Goal: Task Accomplishment & Management: Use online tool/utility

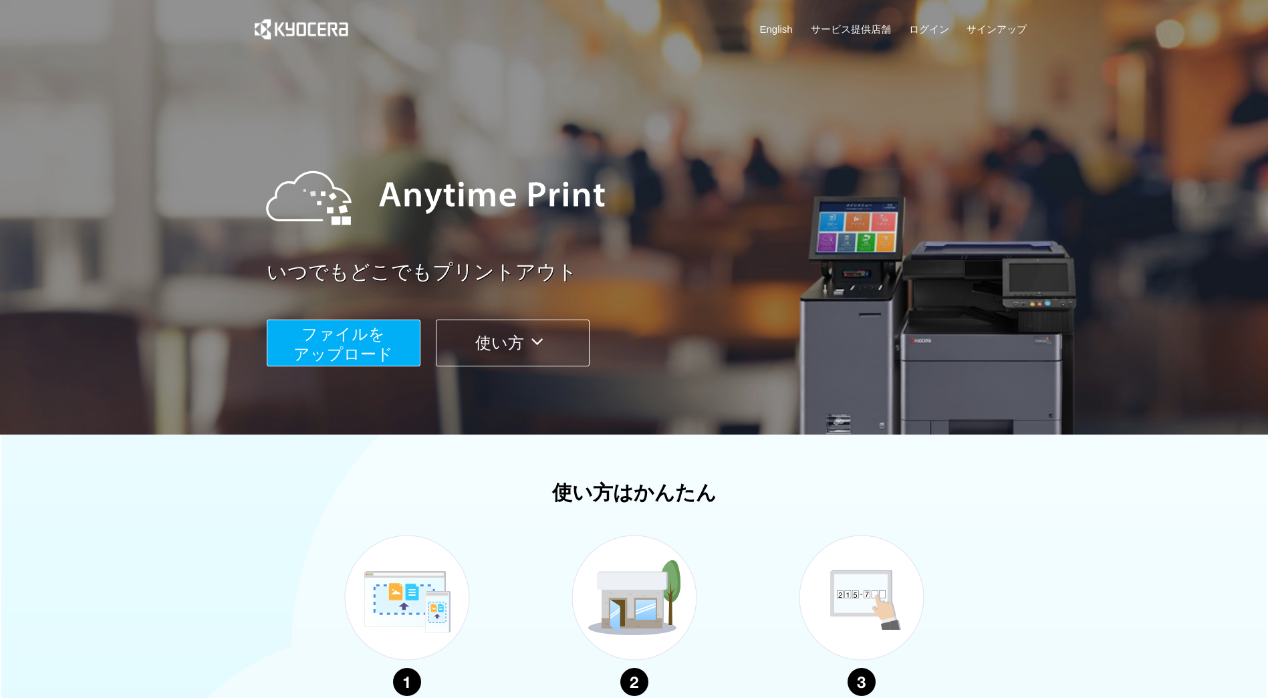
click at [945, 16] on div "English サービス提供店舗 ログイン サインアップ" at bounding box center [634, 32] width 786 height 65
click at [932, 22] on link "ログイン" at bounding box center [929, 29] width 40 height 14
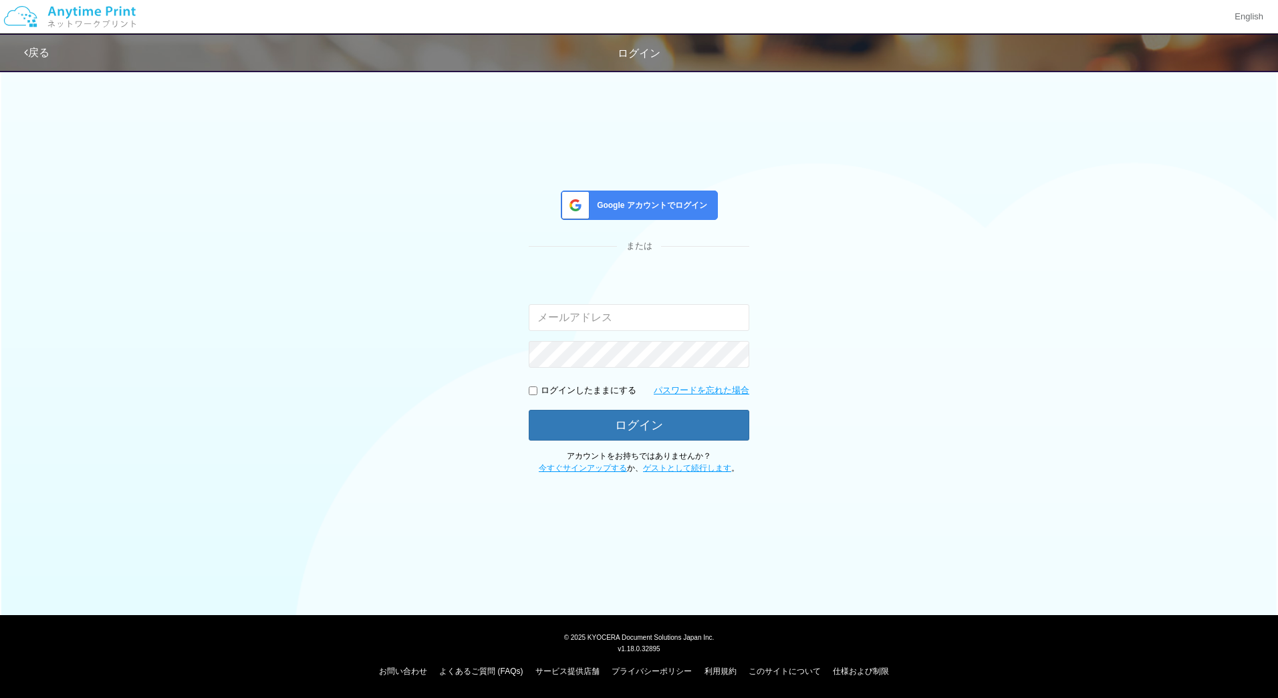
type input "[EMAIL_ADDRESS][DOMAIN_NAME]"
click at [658, 209] on span "Google アカウントでログイン" at bounding box center [649, 205] width 116 height 11
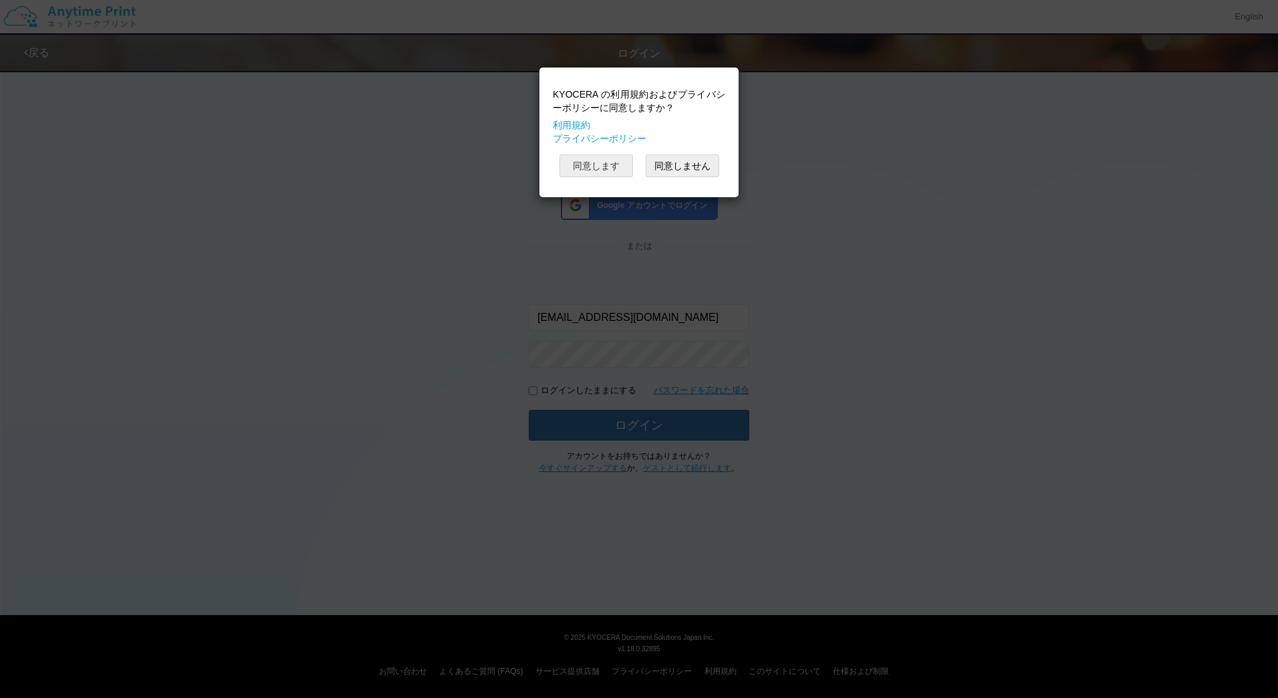
click at [601, 170] on button "同意します" at bounding box center [596, 165] width 74 height 23
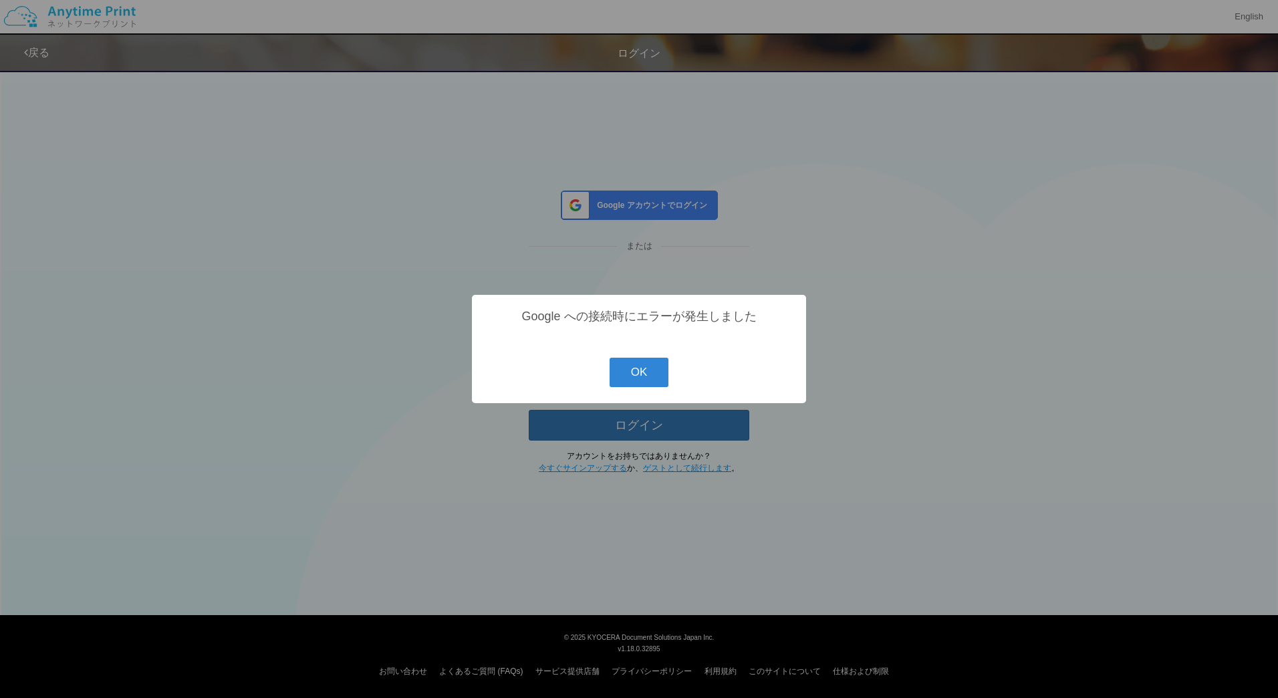
click at [641, 361] on button "OK" at bounding box center [638, 372] width 59 height 29
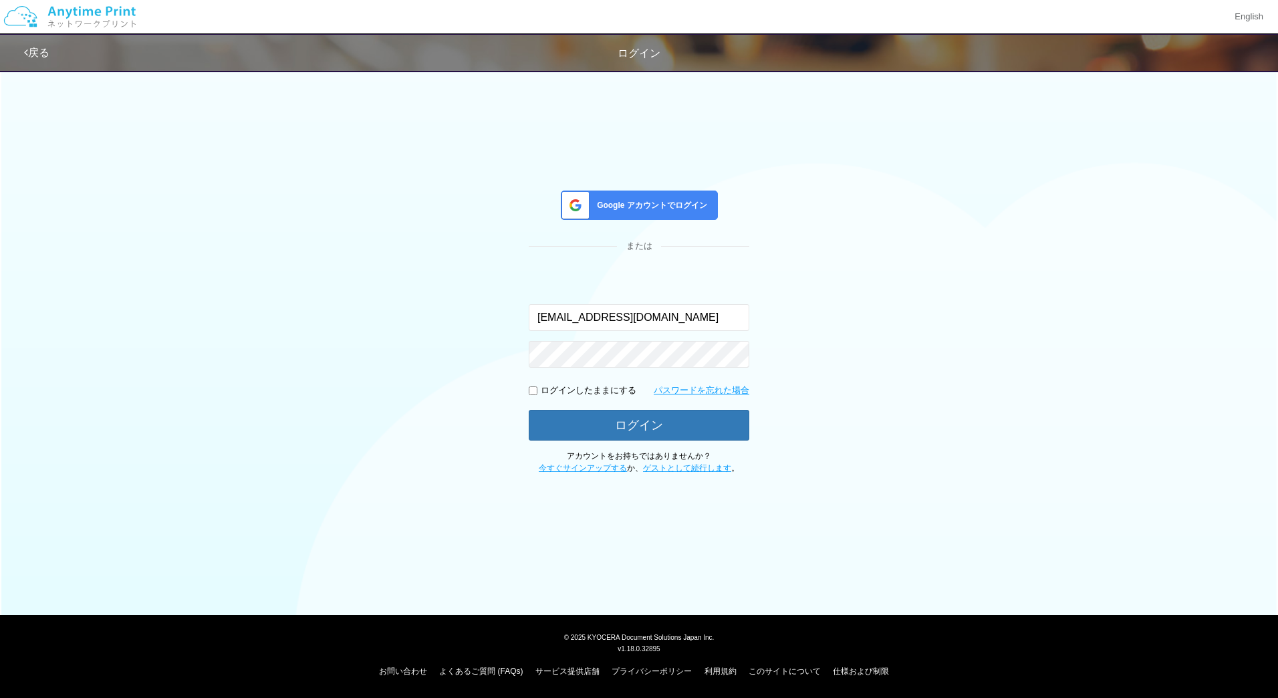
click at [668, 213] on div "Google アカウントでログイン" at bounding box center [639, 204] width 157 height 29
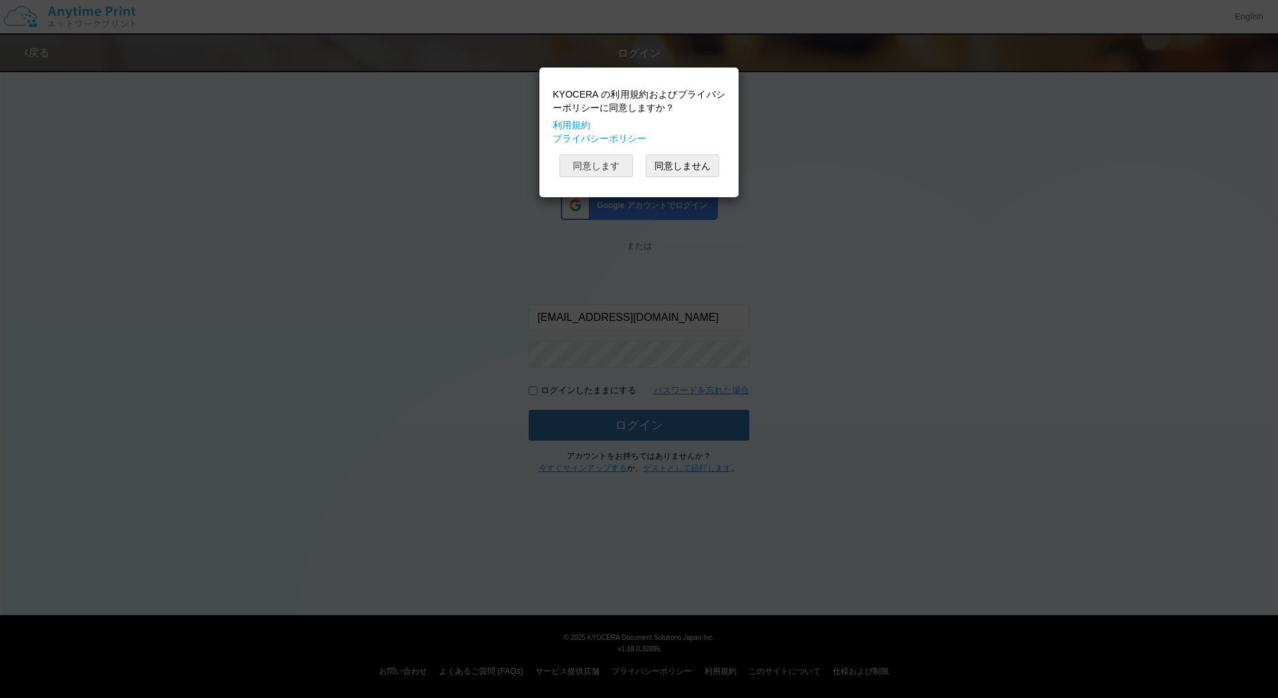
click at [600, 163] on button "同意します" at bounding box center [596, 165] width 74 height 23
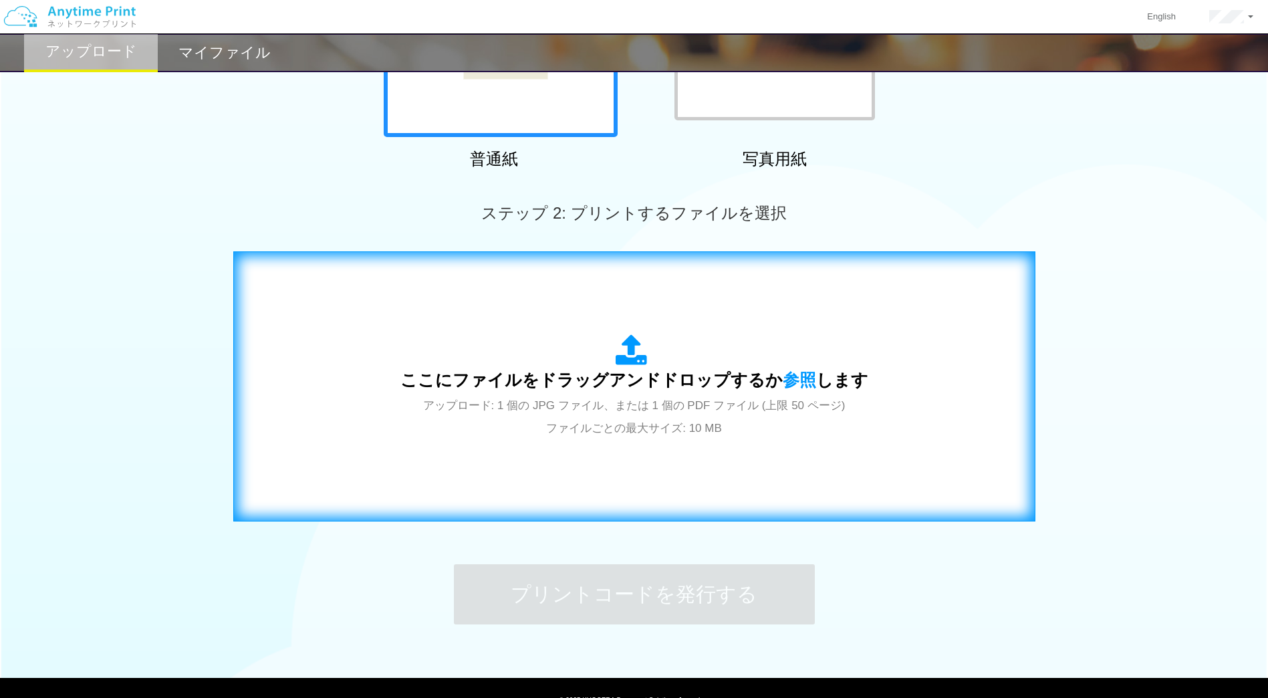
scroll to position [257, 0]
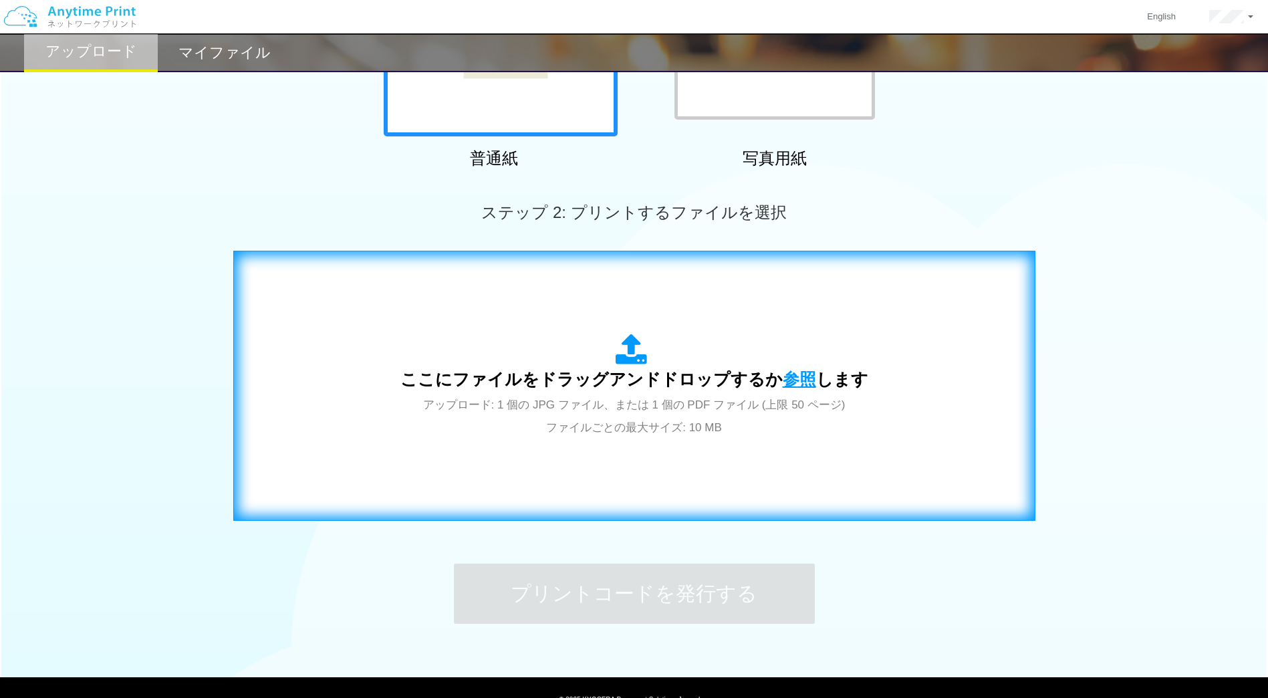
click at [795, 375] on span "参照" at bounding box center [799, 379] width 33 height 19
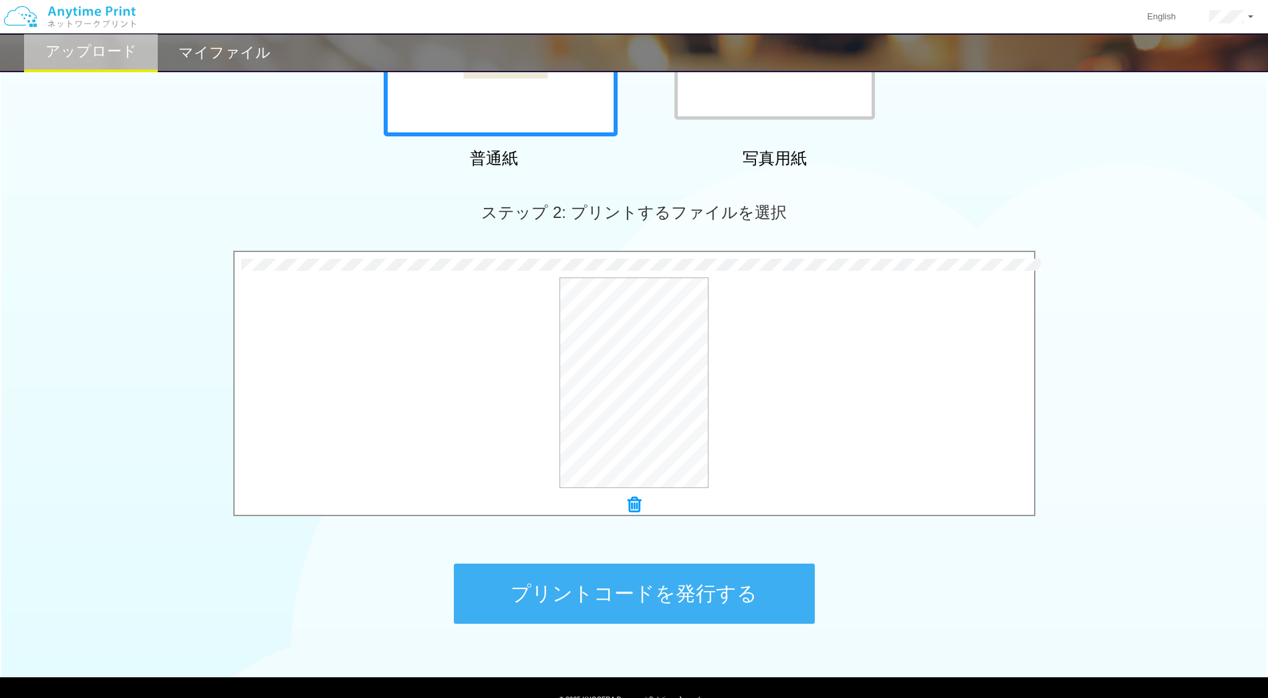
scroll to position [319, 0]
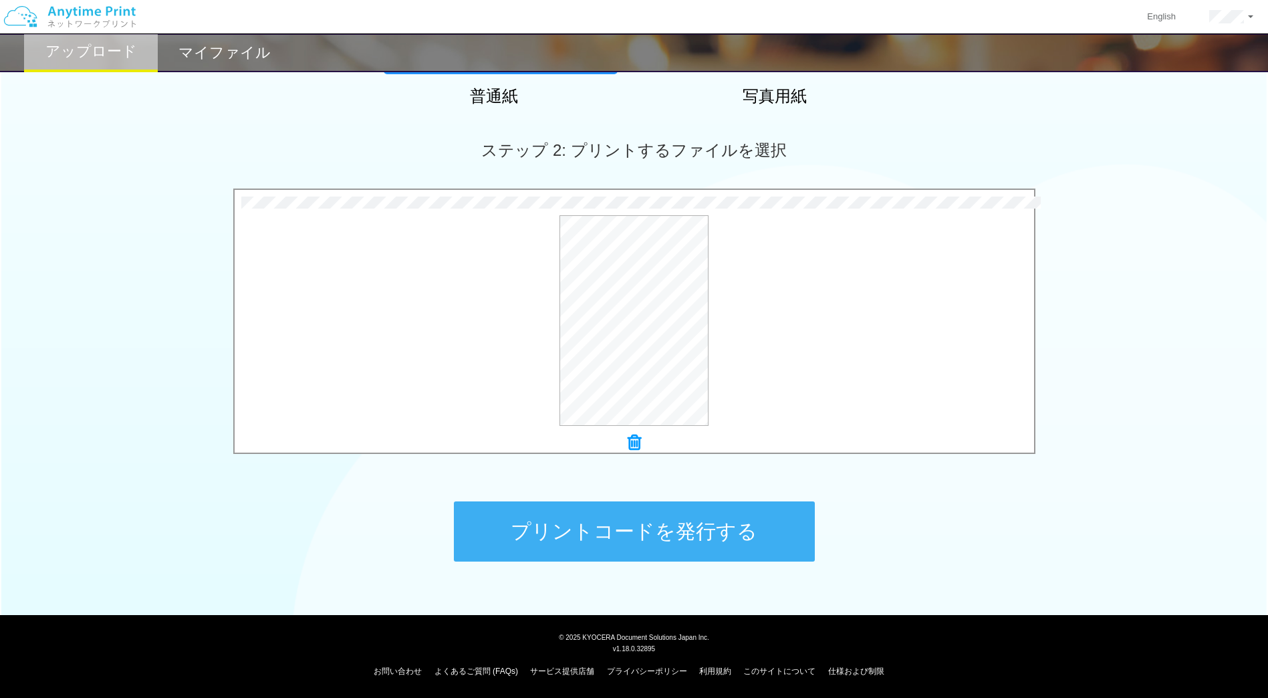
click at [652, 523] on button "プリントコードを発行する" at bounding box center [634, 531] width 361 height 60
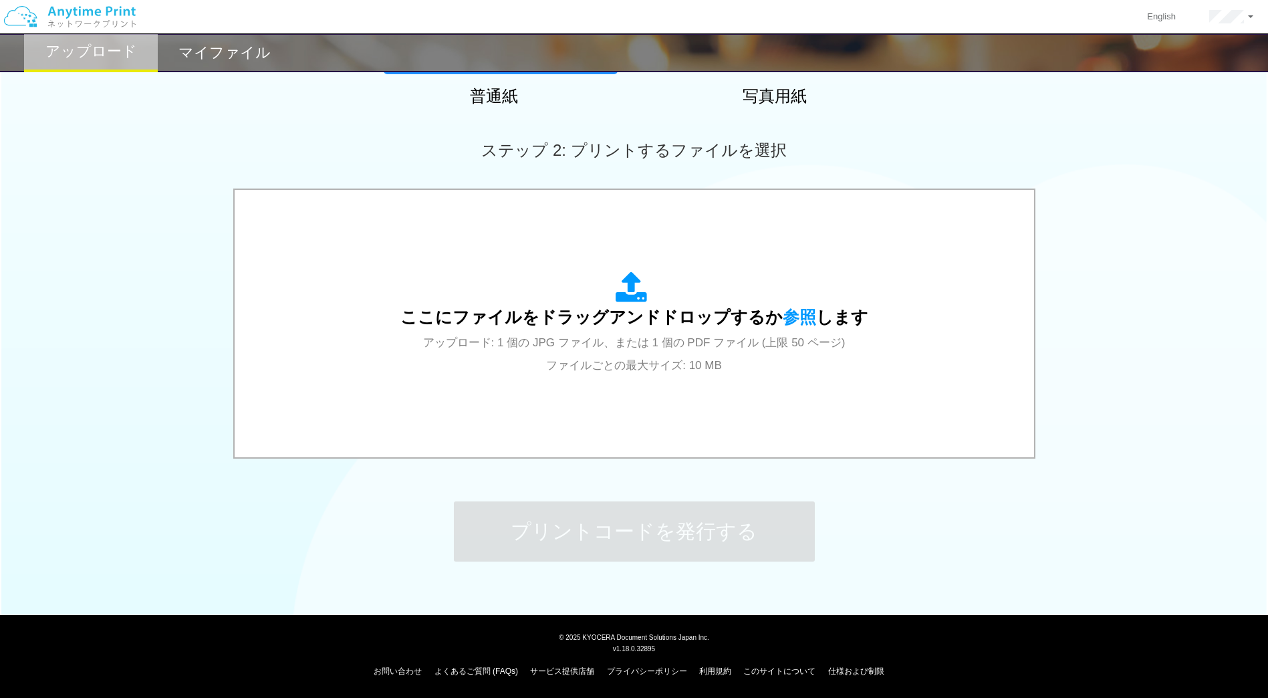
scroll to position [0, 0]
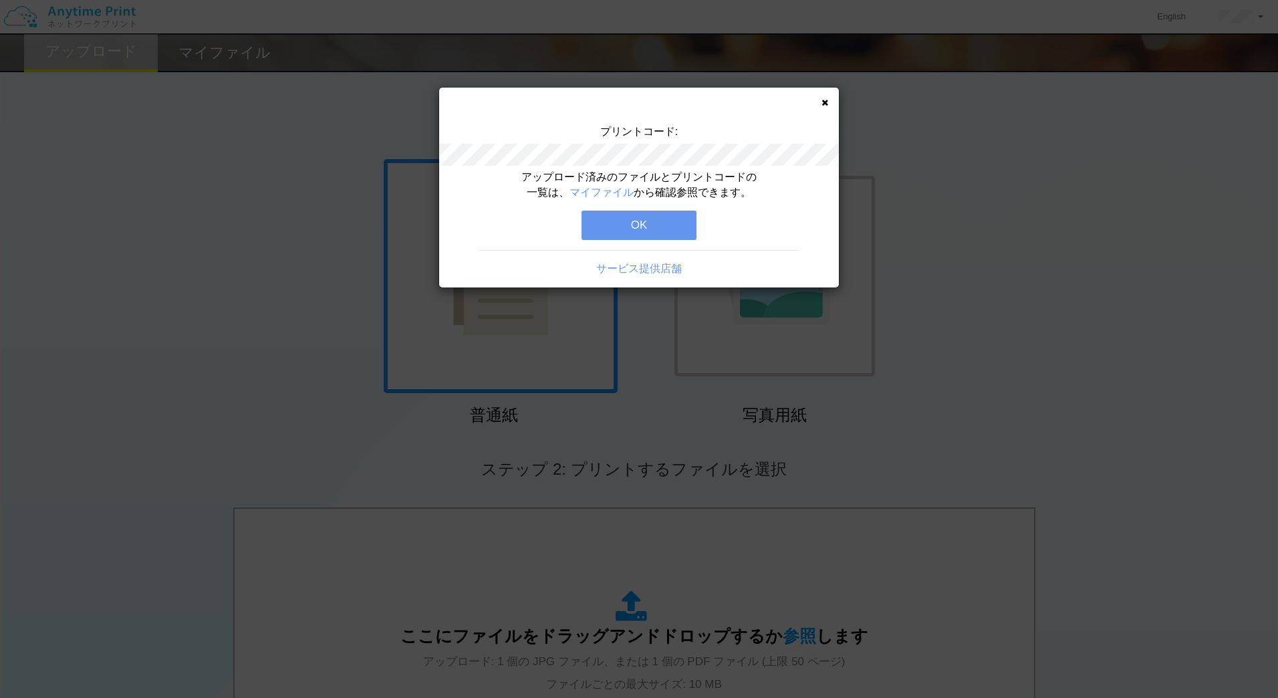
click at [654, 219] on button "OK" at bounding box center [638, 225] width 115 height 29
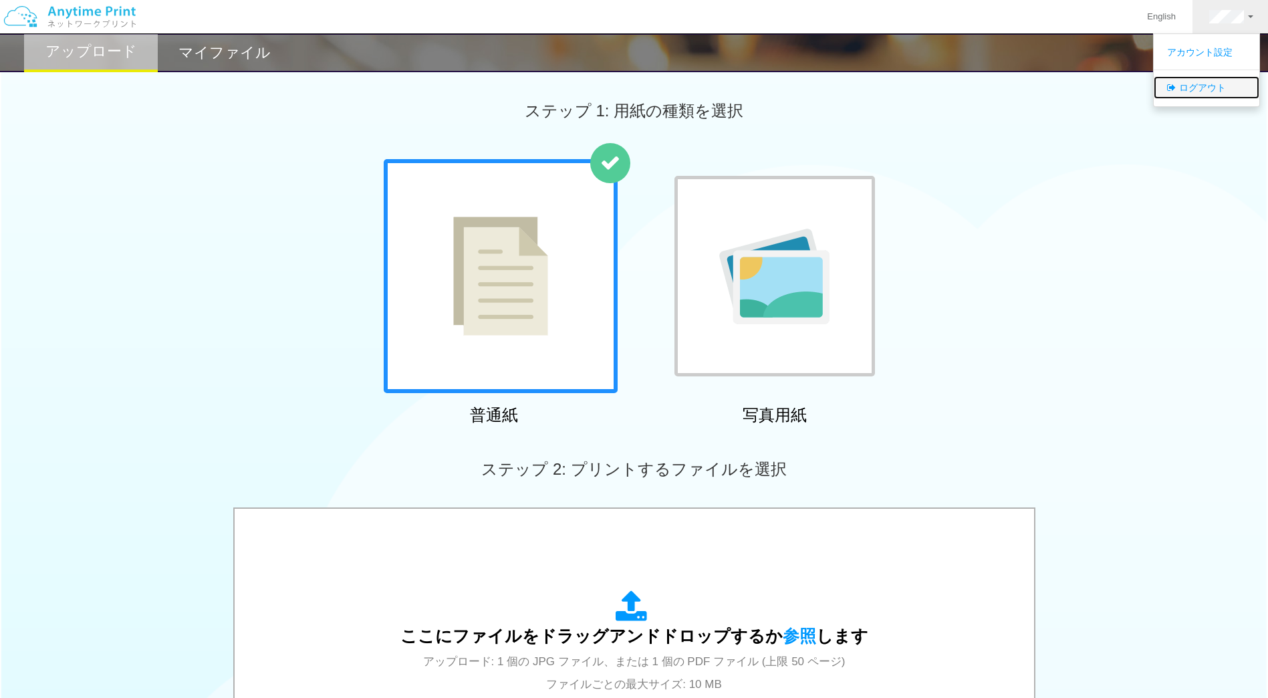
click at [1202, 93] on link "ログアウト" at bounding box center [1206, 87] width 106 height 23
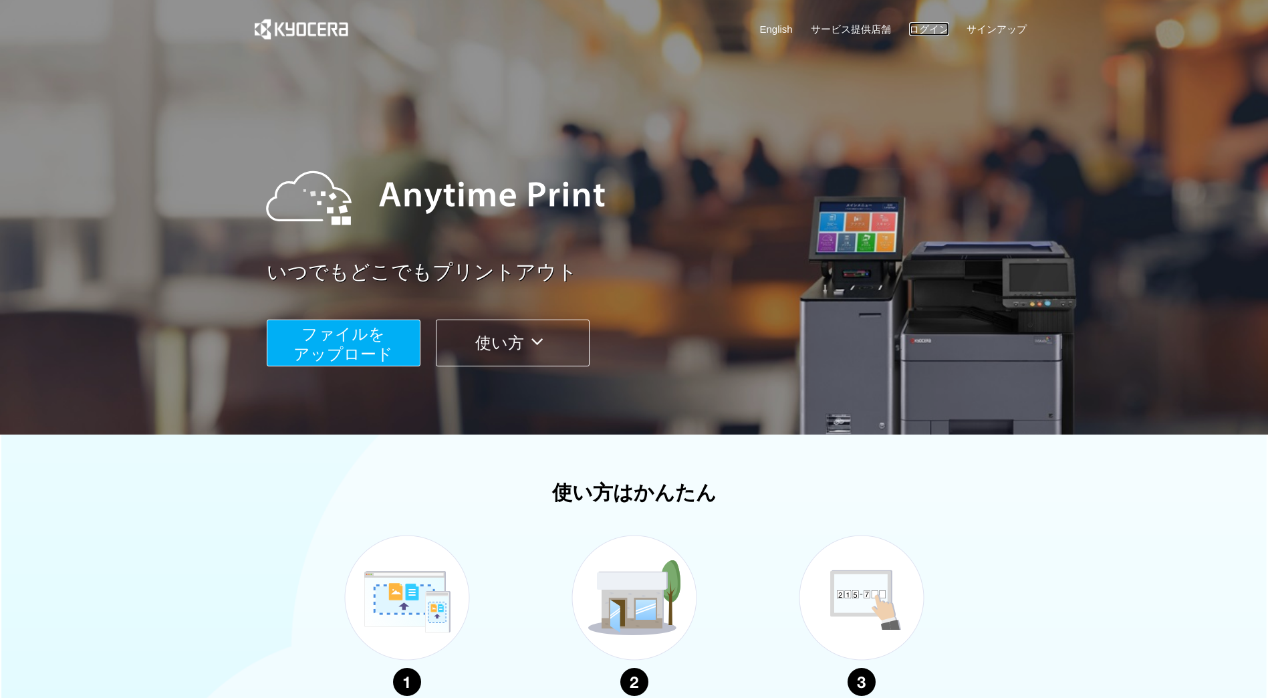
click at [930, 33] on link "ログイン" at bounding box center [929, 29] width 40 height 14
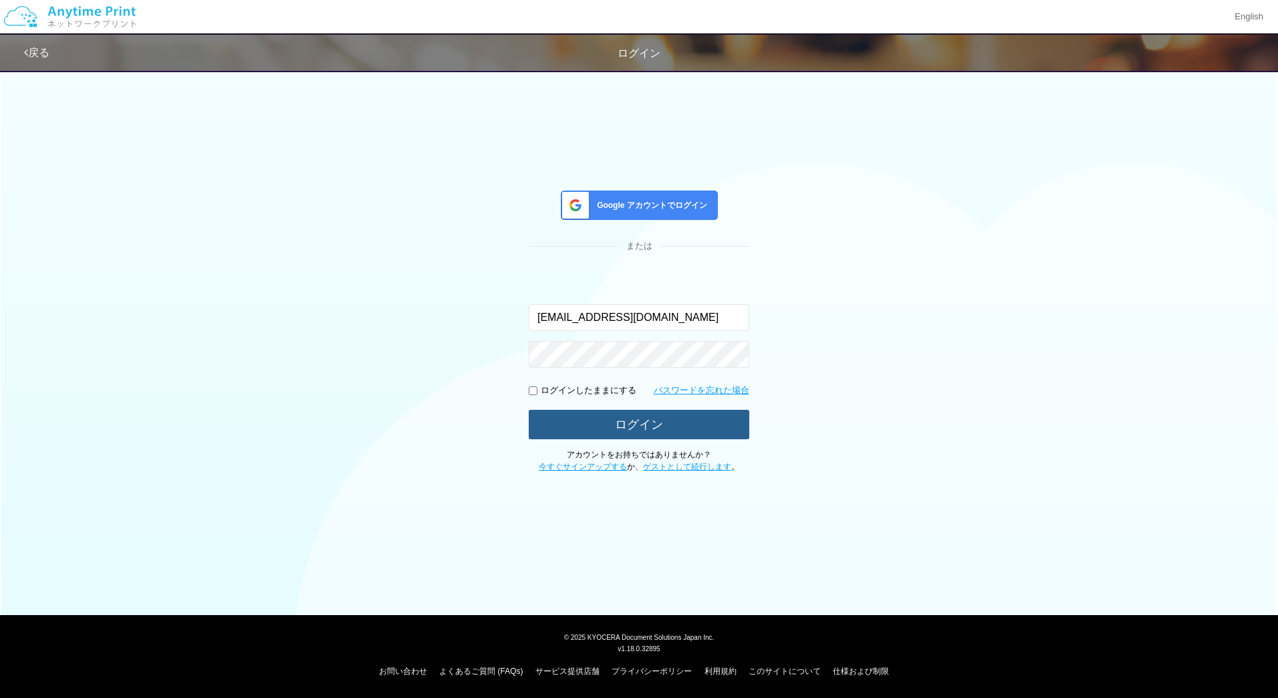
click at [652, 418] on button "ログイン" at bounding box center [639, 424] width 221 height 29
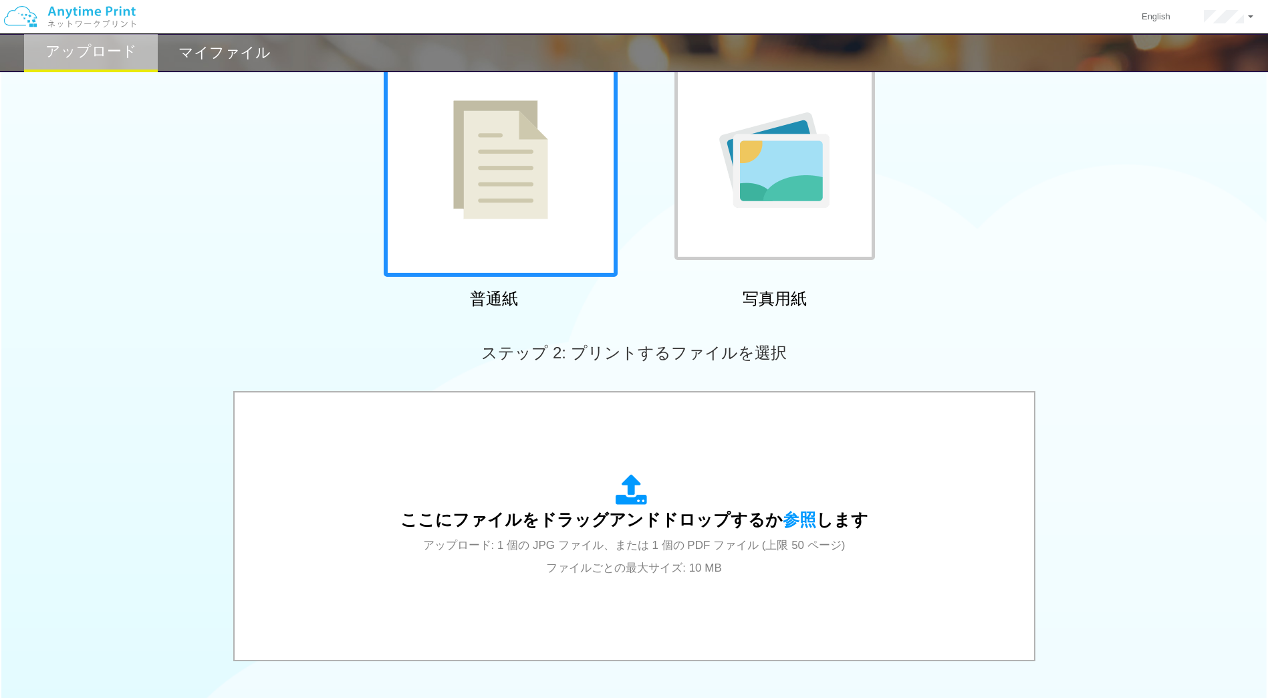
scroll to position [120, 0]
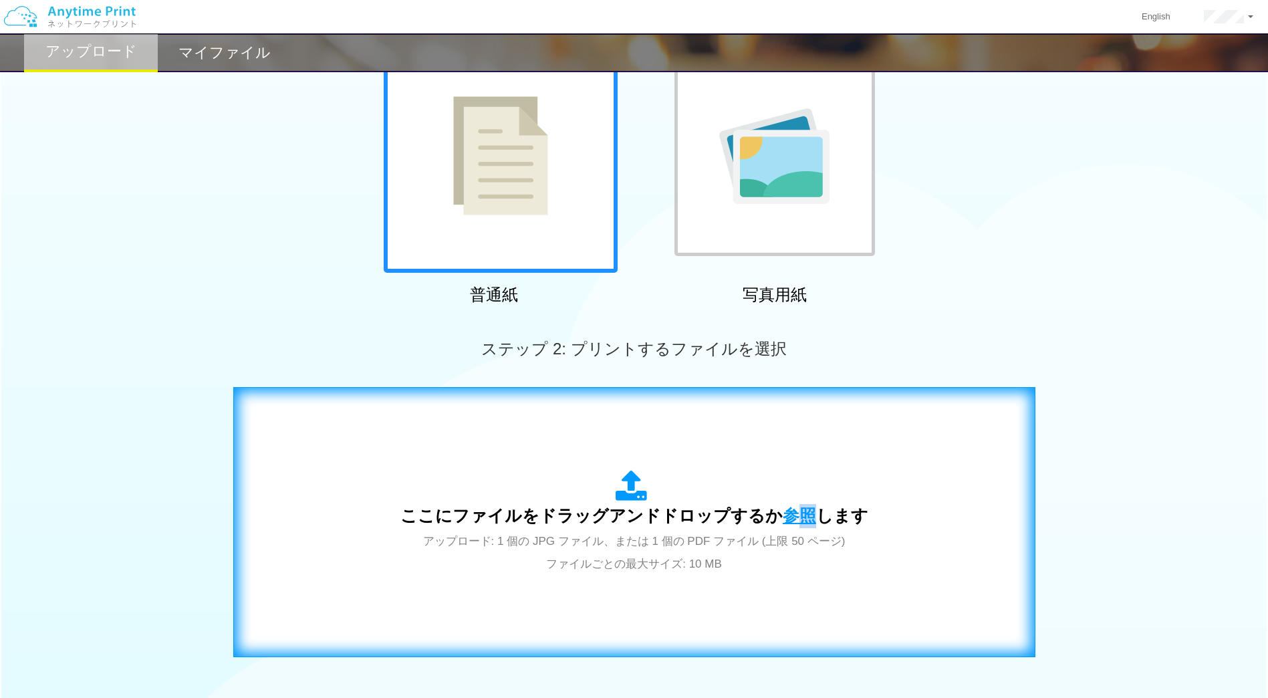
click at [799, 509] on span "参照" at bounding box center [799, 515] width 33 height 19
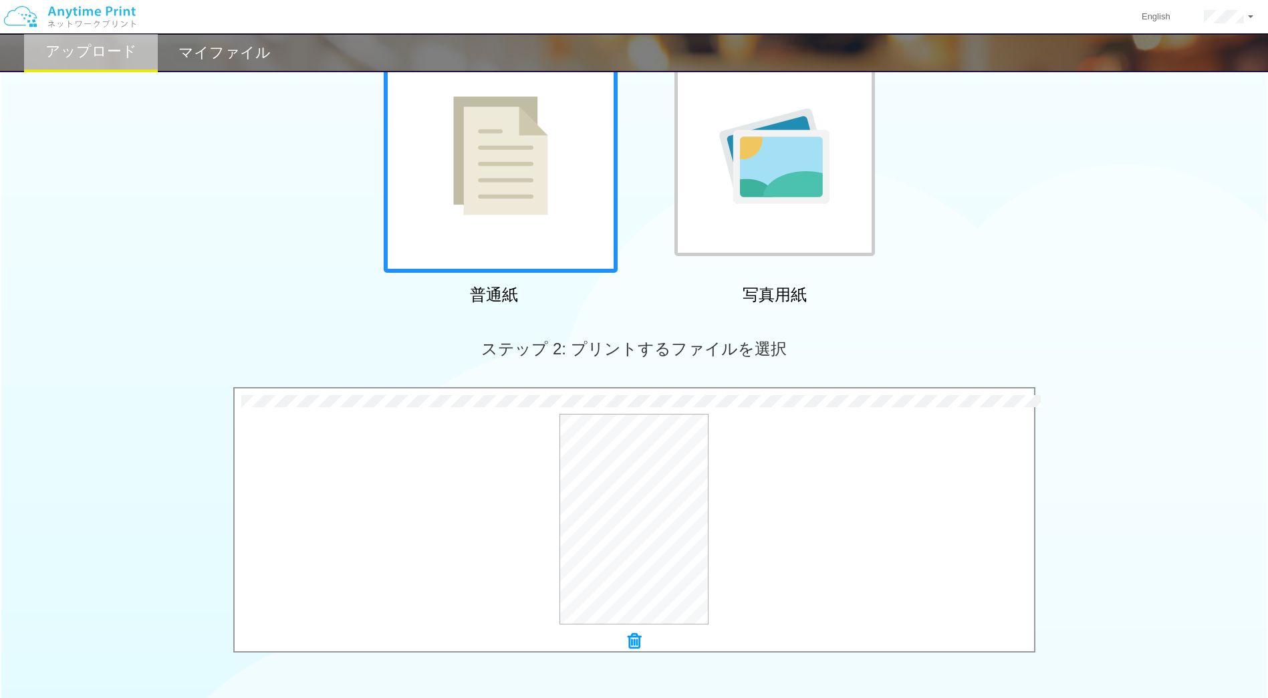
scroll to position [319, 0]
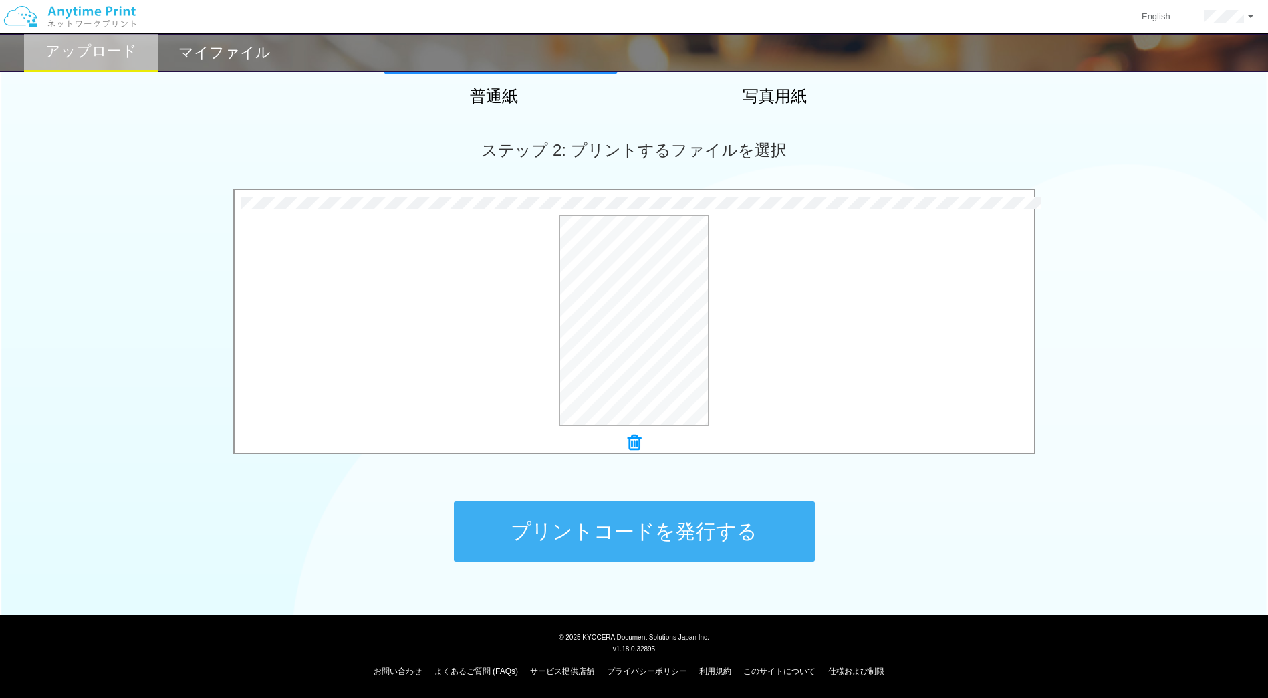
click at [684, 521] on button "プリントコードを発行する" at bounding box center [634, 531] width 361 height 60
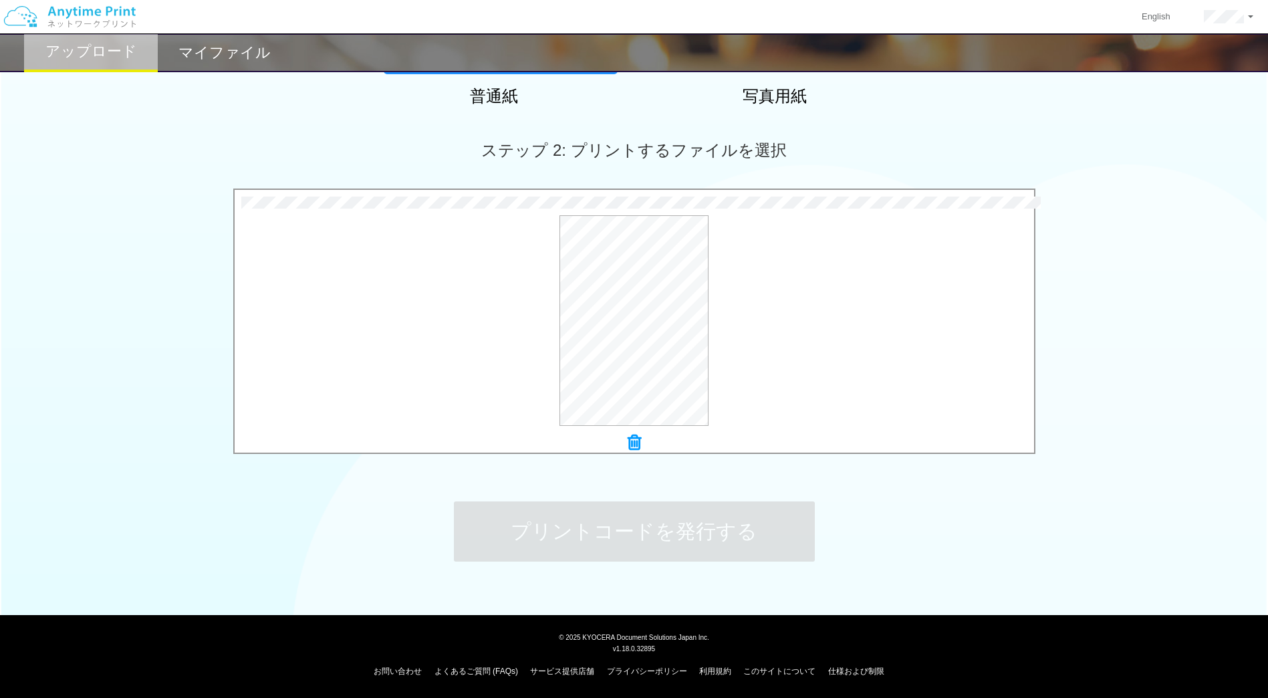
scroll to position [0, 0]
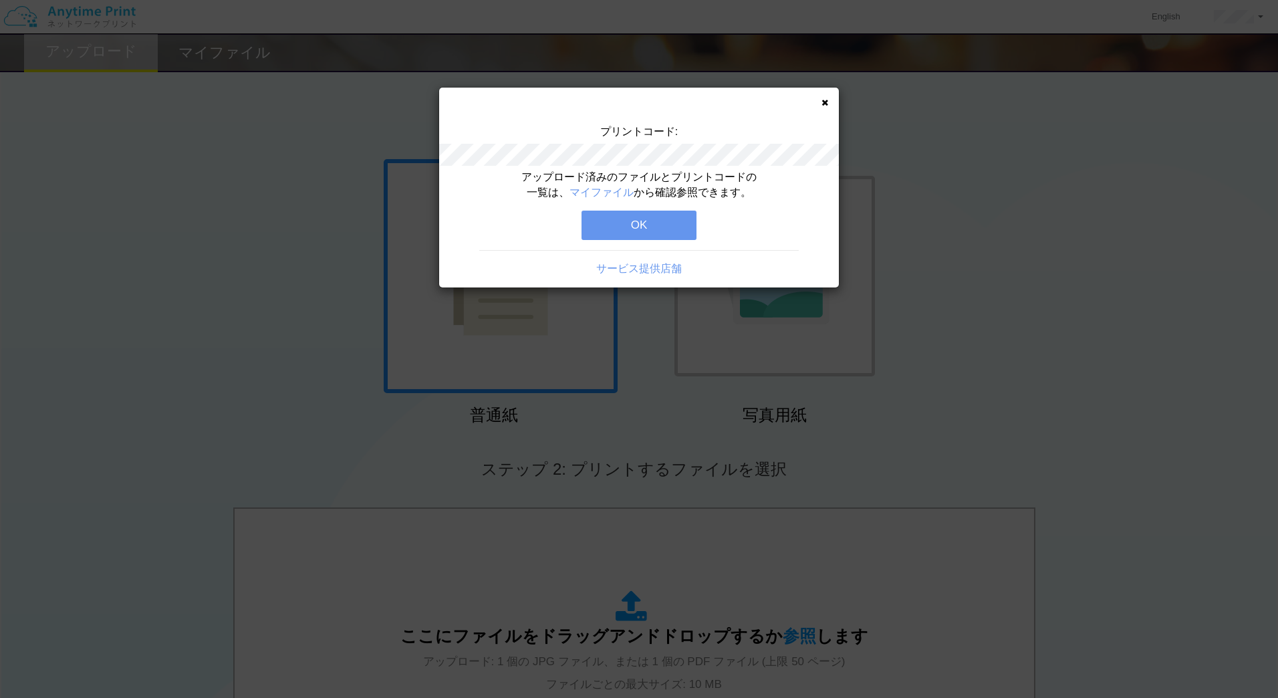
click at [668, 222] on button "OK" at bounding box center [638, 225] width 115 height 29
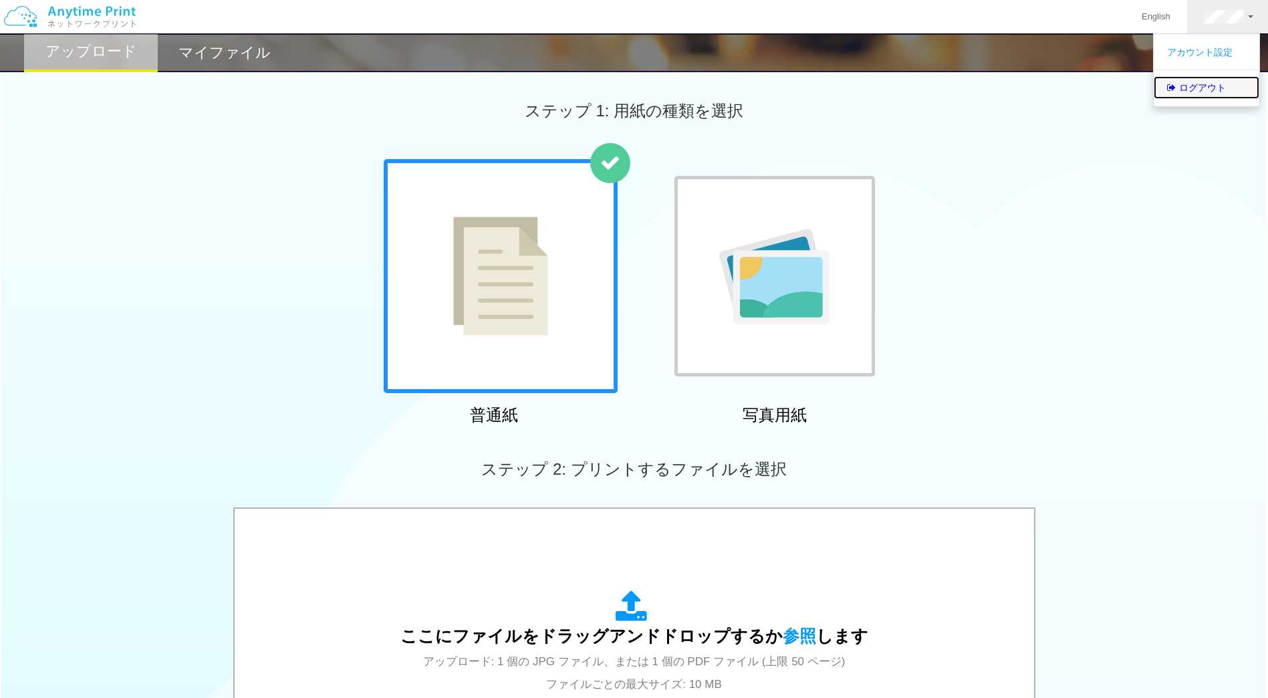
click at [1230, 86] on link "ログアウト" at bounding box center [1206, 87] width 106 height 23
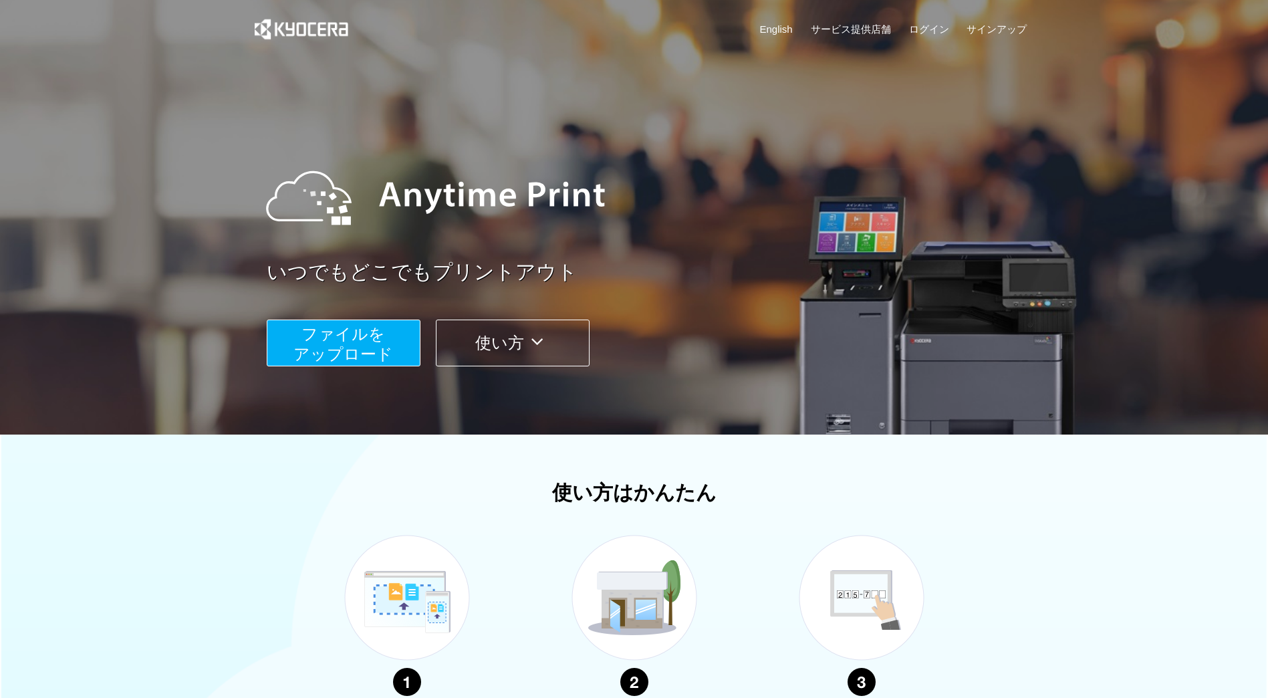
click at [377, 330] on span "ファイルを ​​アップロード" at bounding box center [343, 344] width 100 height 38
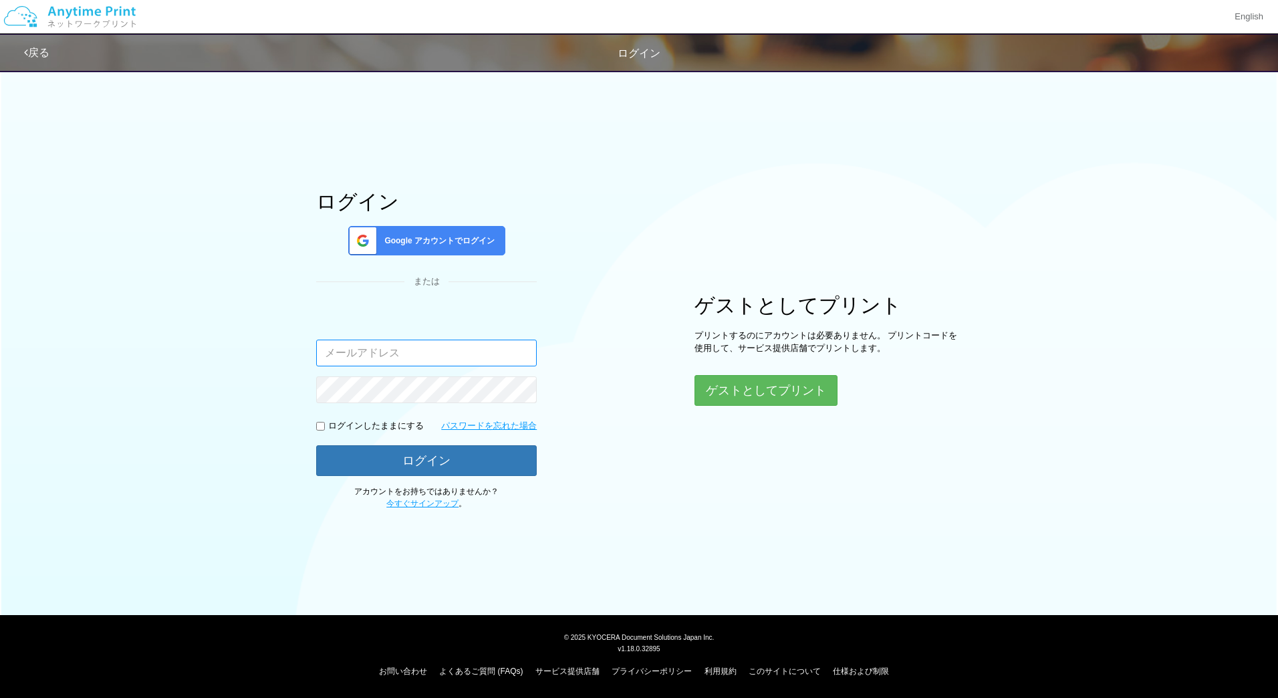
type input "[EMAIL_ADDRESS][DOMAIN_NAME]"
click at [789, 380] on button "ゲストとしてプリント" at bounding box center [765, 390] width 142 height 29
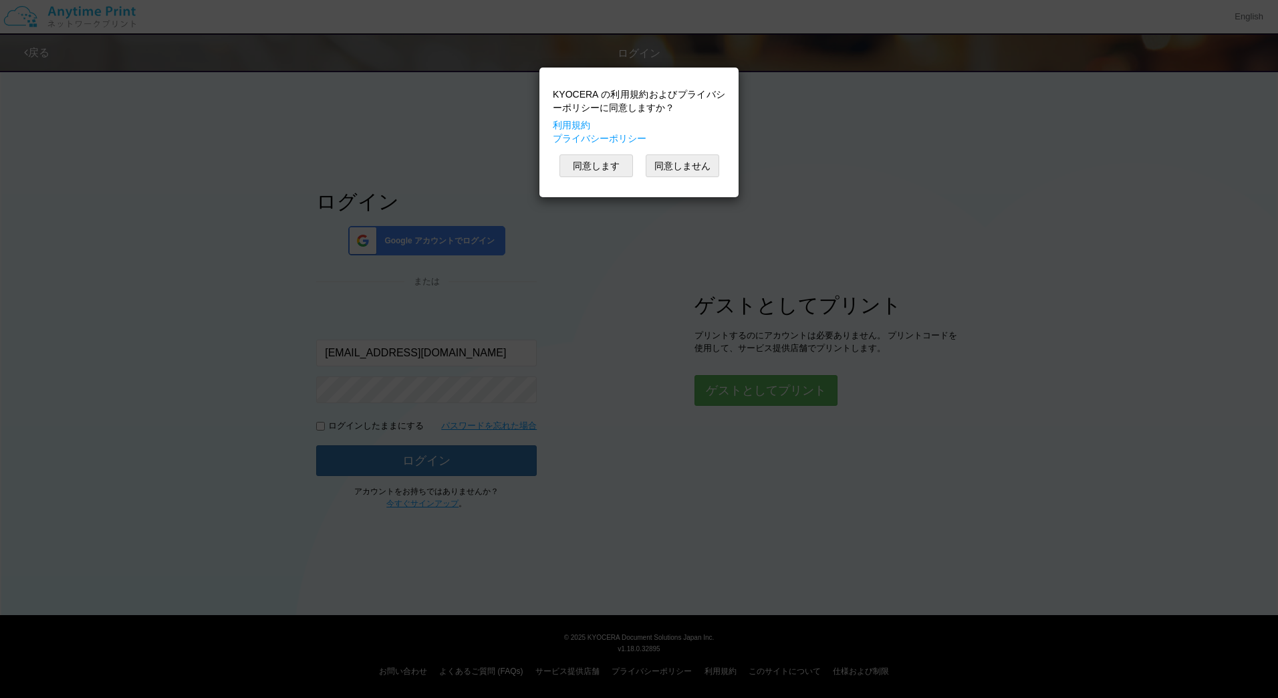
click at [597, 150] on div "KYOCERA の利用規約およびプライバシーポリシーに同意しますか？ 利用規約 プライバシーポリシー 同意します 同意しません" at bounding box center [639, 132] width 186 height 116
click at [593, 162] on button "同意します" at bounding box center [596, 165] width 74 height 23
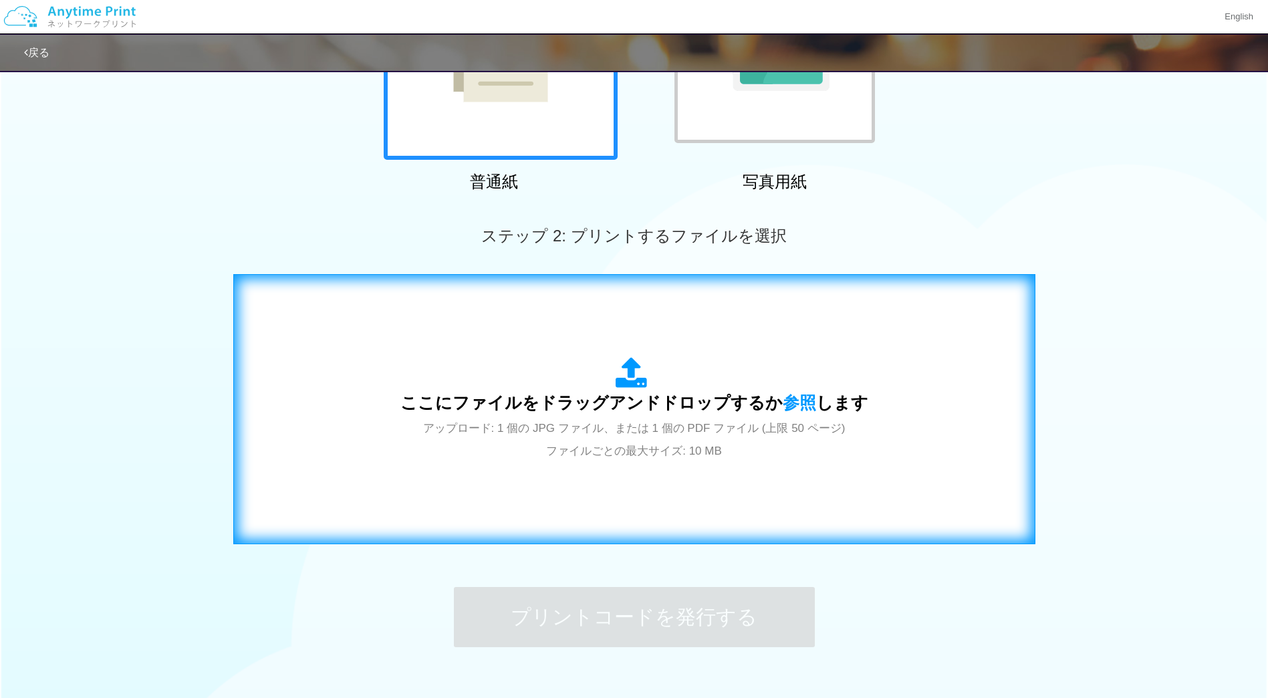
scroll to position [234, 0]
click at [802, 399] on span "参照" at bounding box center [799, 401] width 33 height 19
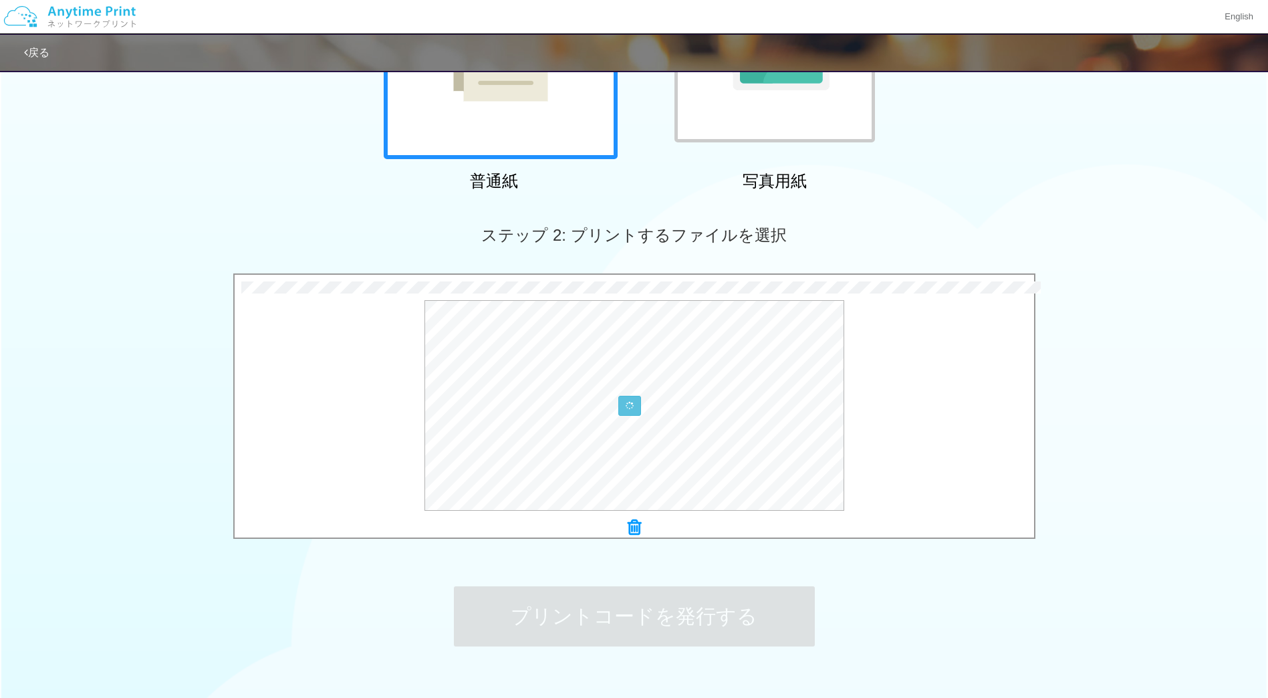
scroll to position [319, 0]
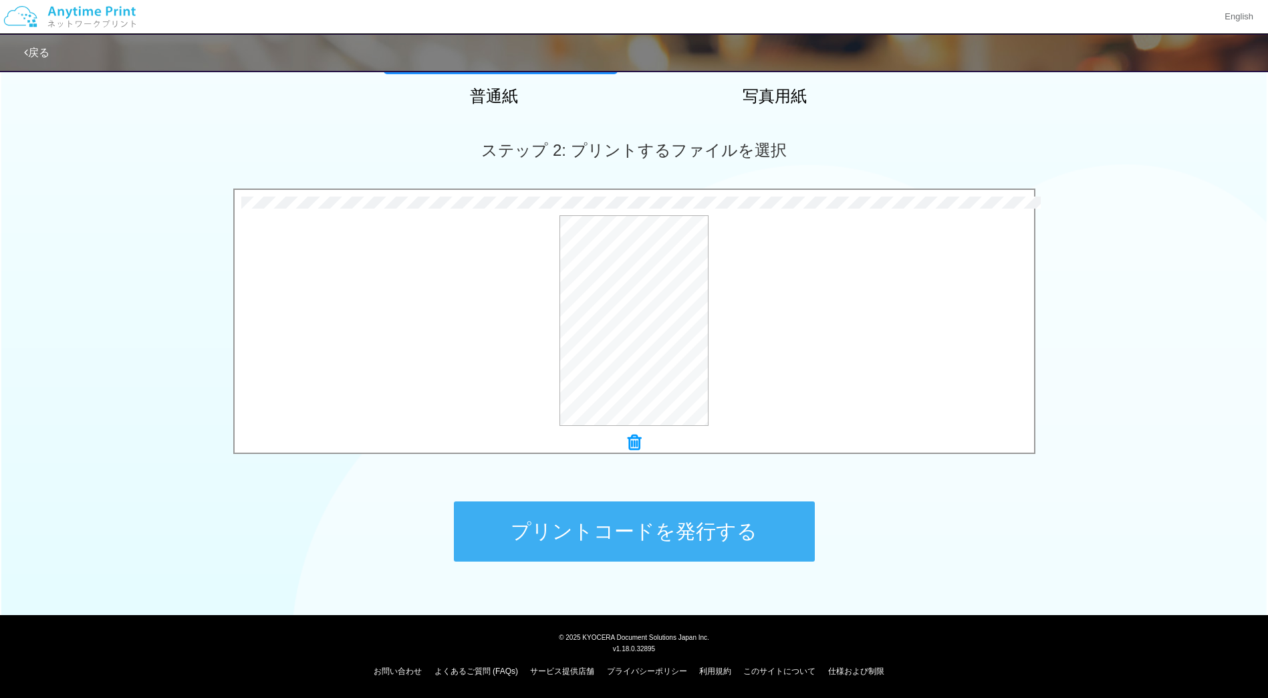
click at [663, 534] on button "プリントコードを発行する" at bounding box center [634, 531] width 361 height 60
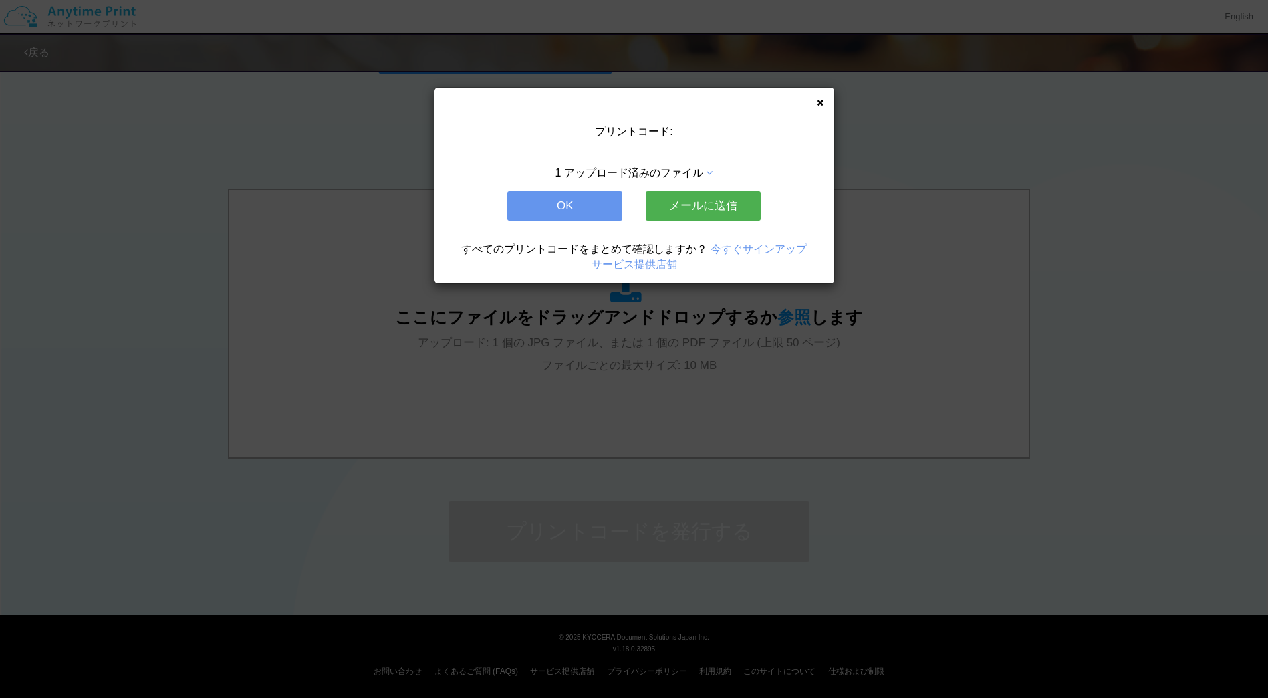
scroll to position [0, 0]
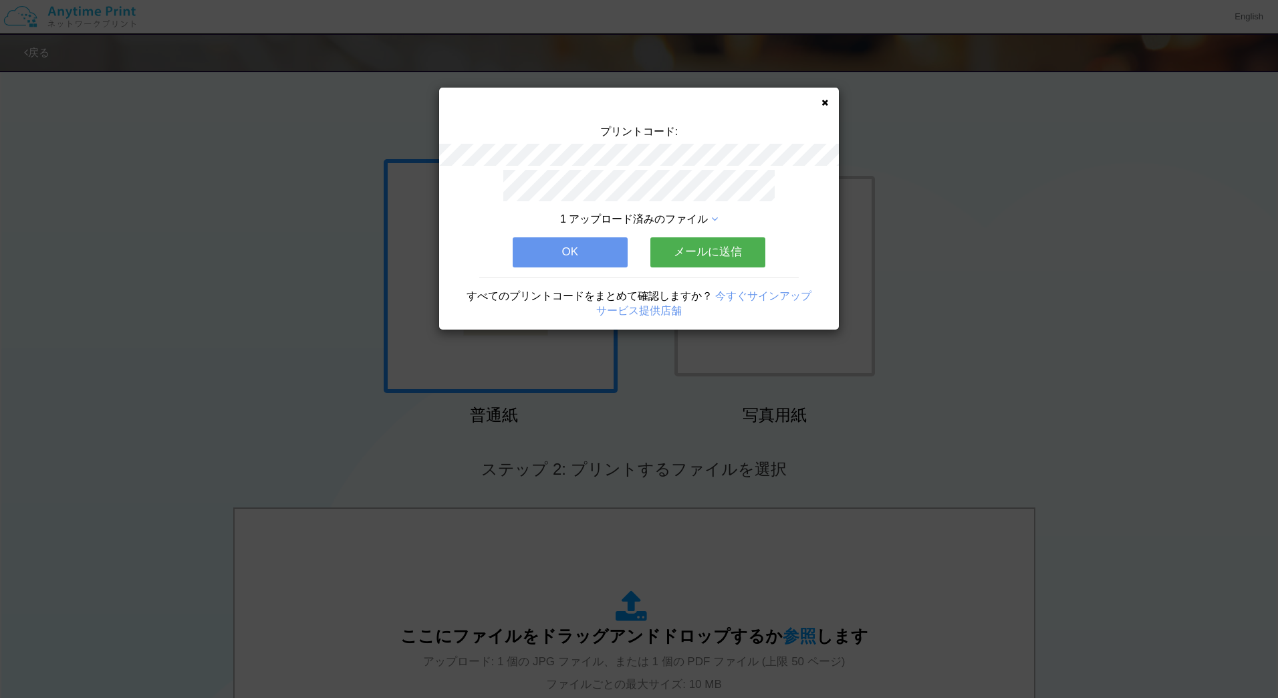
click at [707, 246] on button "メールに送信" at bounding box center [707, 251] width 115 height 29
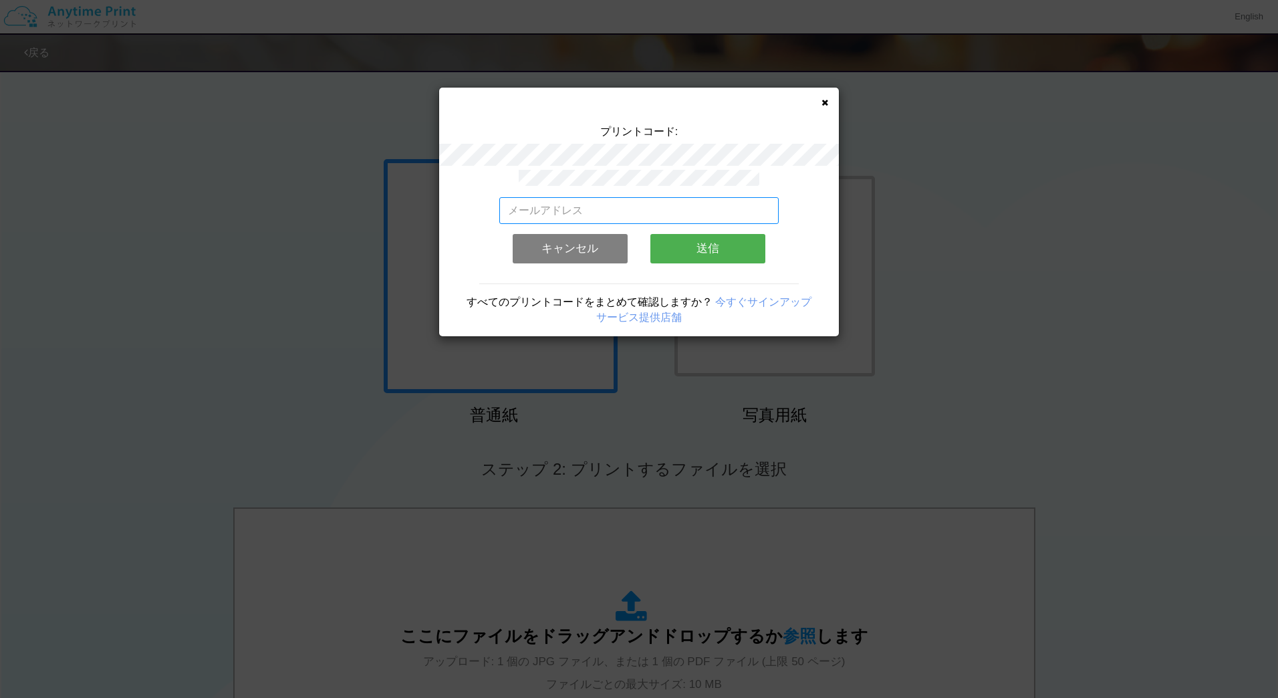
click at [654, 208] on input "email" at bounding box center [639, 210] width 280 height 27
type input "[EMAIL_ADDRESS][DOMAIN_NAME]"
click at [703, 237] on button "送信" at bounding box center [707, 248] width 115 height 29
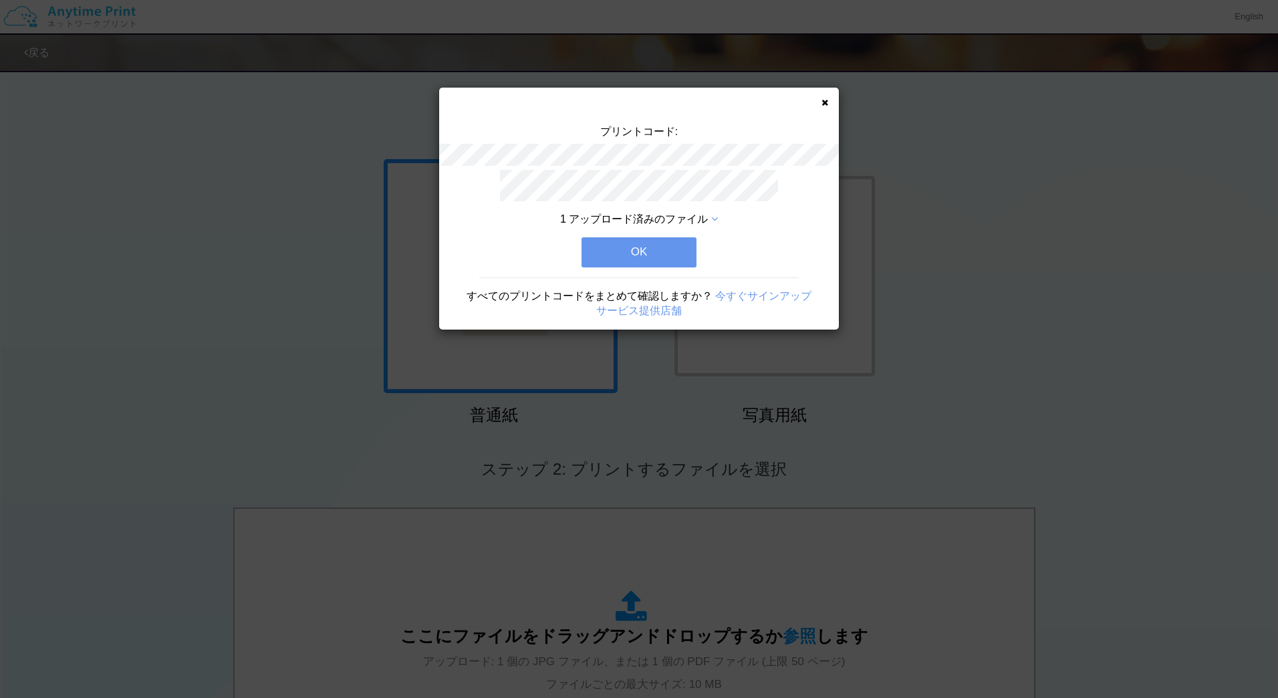
click at [636, 249] on button "OK" at bounding box center [638, 251] width 115 height 29
